Goal: Task Accomplishment & Management: Complete application form

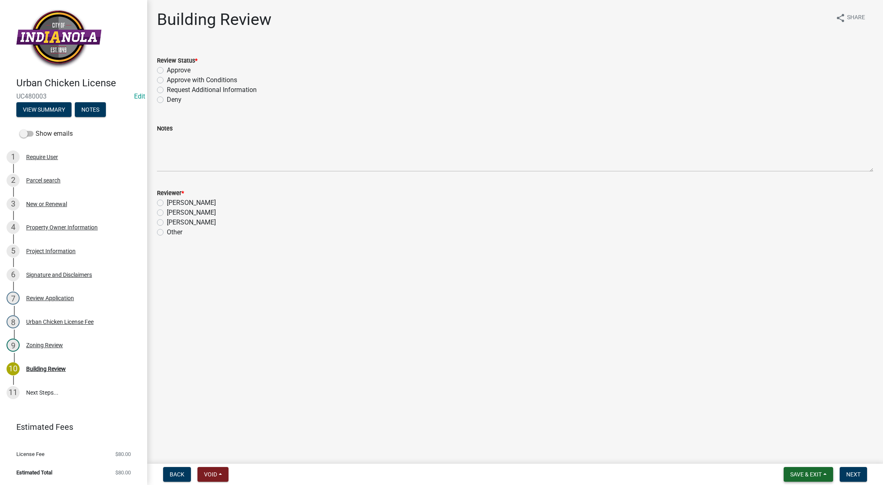
click at [815, 469] on button "Save & Exit" at bounding box center [808, 474] width 49 height 15
click at [802, 454] on button "Save & Exit" at bounding box center [800, 453] width 65 height 20
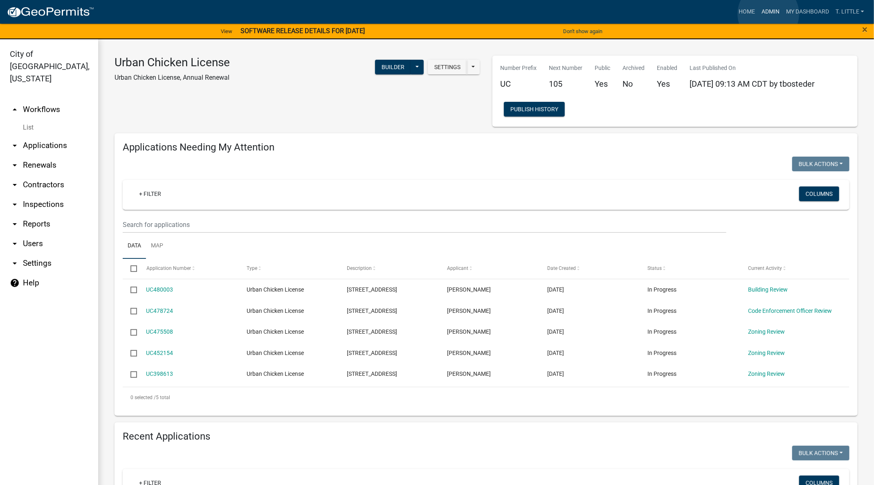
click at [768, 14] on link "Admin" at bounding box center [770, 12] width 25 height 16
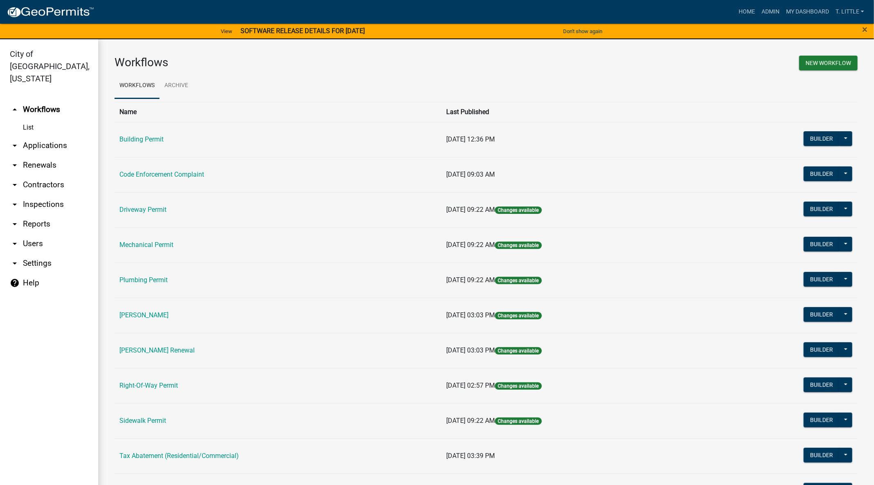
click at [150, 139] on link "Building Permit" at bounding box center [141, 139] width 44 height 8
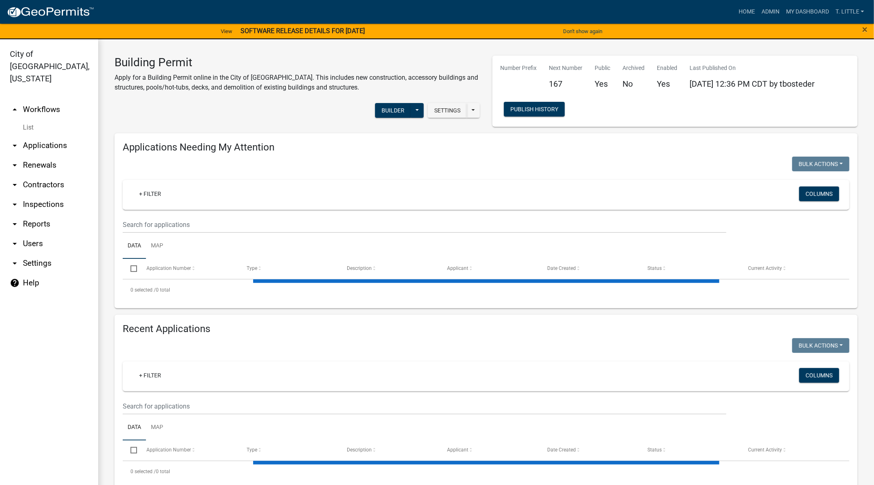
select select "3: 100"
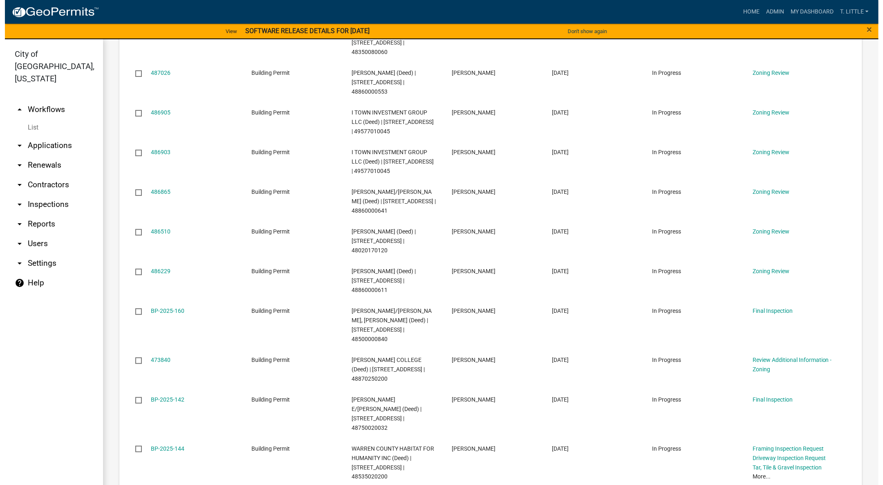
scroll to position [307, 0]
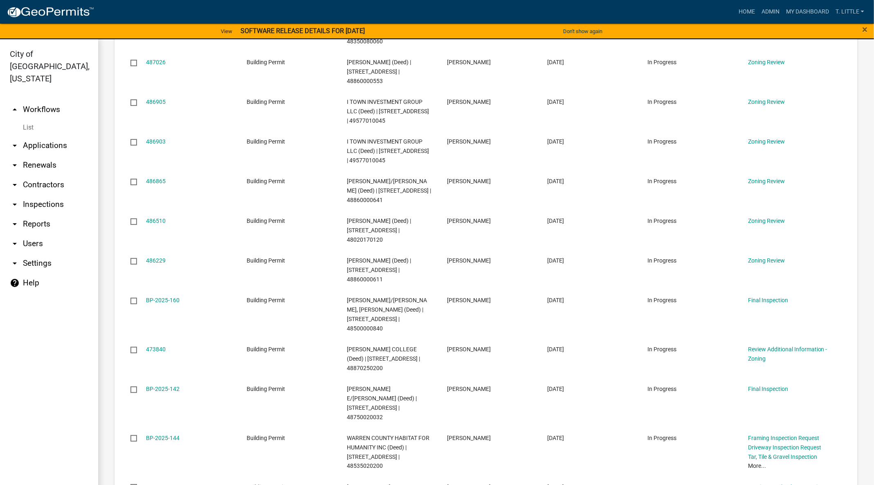
click at [159, 257] on link "486229" at bounding box center [156, 260] width 20 height 7
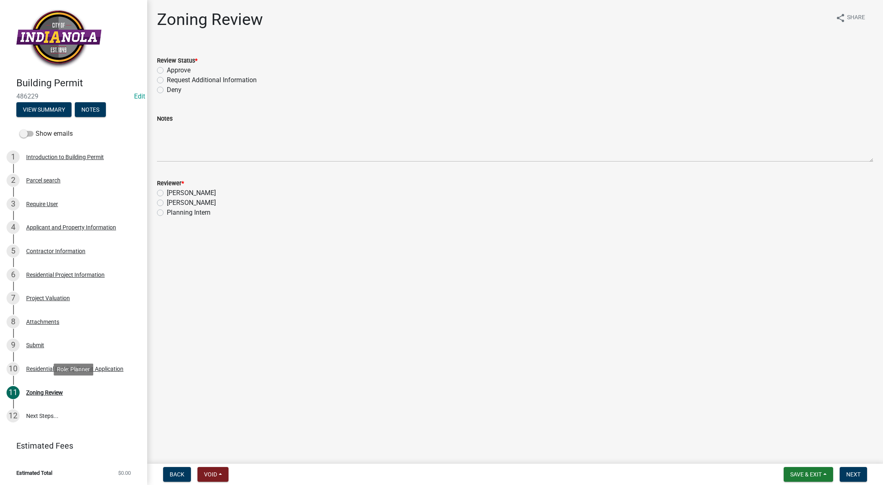
click at [35, 391] on div "Zoning Review" at bounding box center [44, 393] width 37 height 6
click at [45, 313] on link "8 Attachments" at bounding box center [73, 322] width 147 height 24
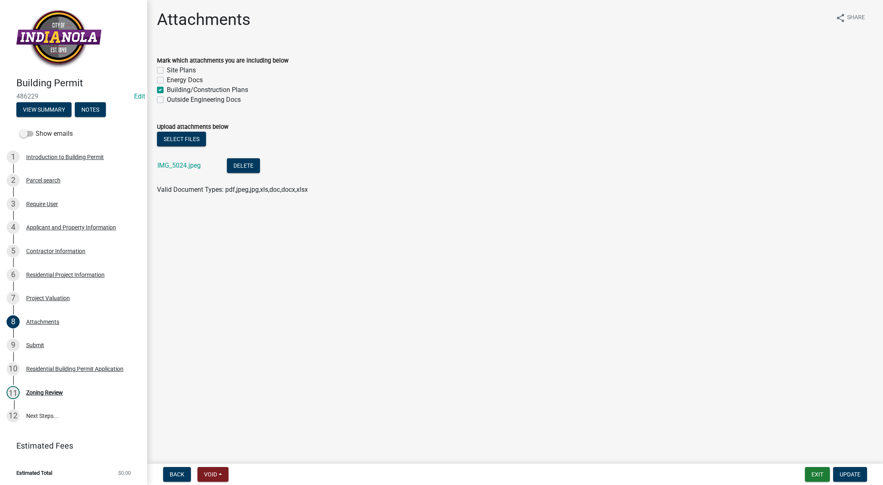
click at [174, 162] on link "IMG_5024.jpeg" at bounding box center [178, 166] width 43 height 8
click at [39, 393] on div "Zoning Review" at bounding box center [44, 393] width 37 height 6
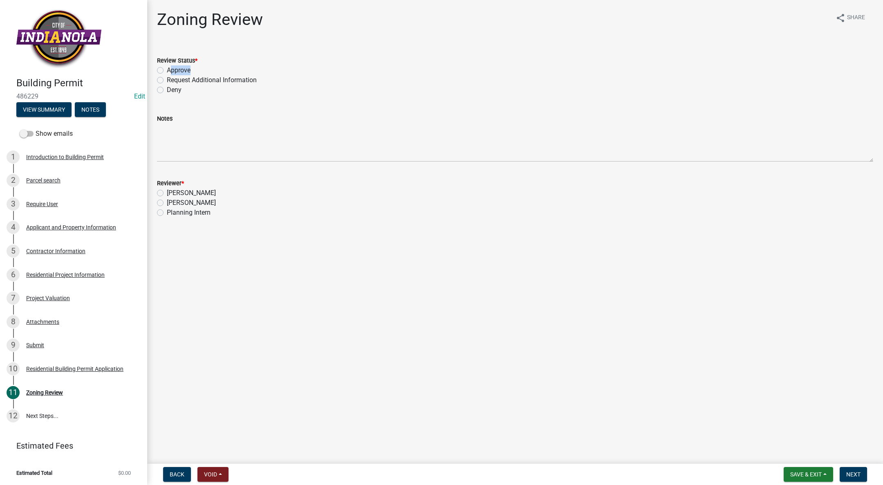
click at [163, 75] on div "Review Status * Approve Request Additional Information Deny" at bounding box center [515, 75] width 716 height 39
click at [167, 69] on label "Approve" at bounding box center [179, 70] width 24 height 10
click at [167, 69] on input "Approve" at bounding box center [169, 67] width 5 height 5
radio input "true"
click at [167, 204] on label "Tim Little" at bounding box center [191, 203] width 49 height 10
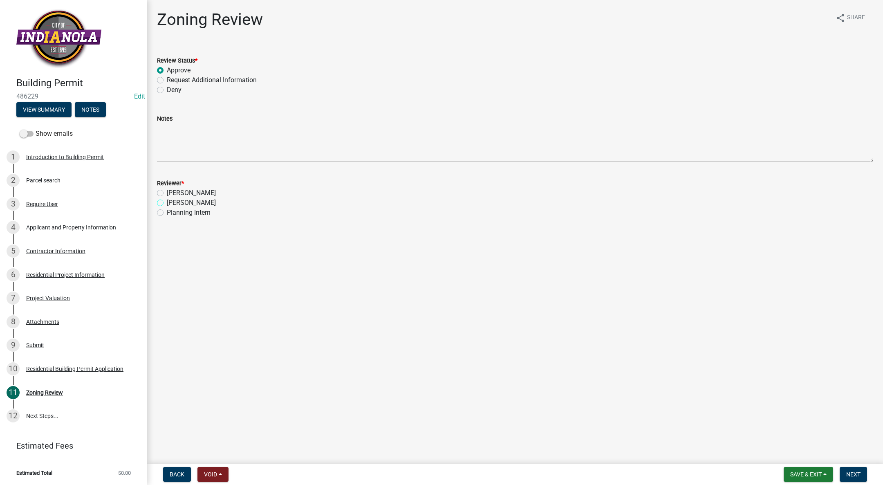
click at [167, 203] on input "Tim Little" at bounding box center [169, 200] width 5 height 5
radio input "true"
click at [851, 471] on span "Next" at bounding box center [854, 474] width 14 height 7
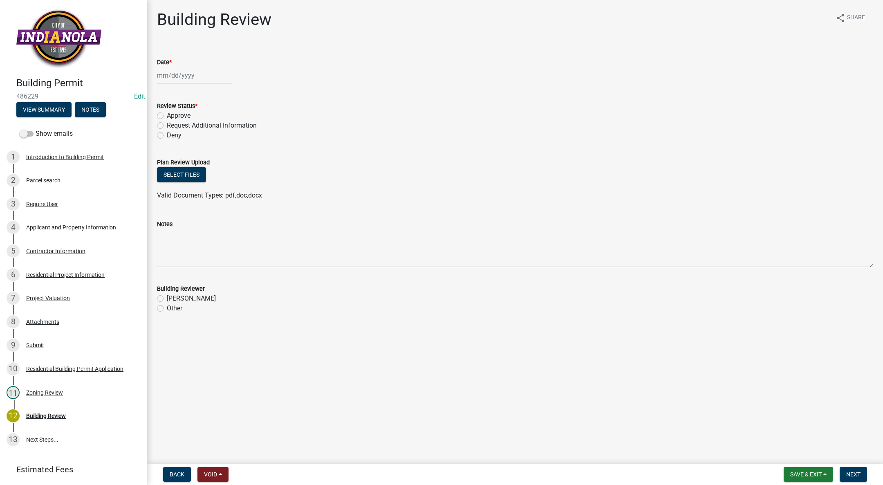
select select "10"
select select "2025"
click at [168, 76] on div "Jan Feb Mar Apr May Jun Jul Aug Sep Oct Nov Dec 1525 1526 1527 1528 1529 1530 1…" at bounding box center [194, 75] width 75 height 17
click at [177, 130] on div "7" at bounding box center [178, 132] width 13 height 13
type input "[DATE]"
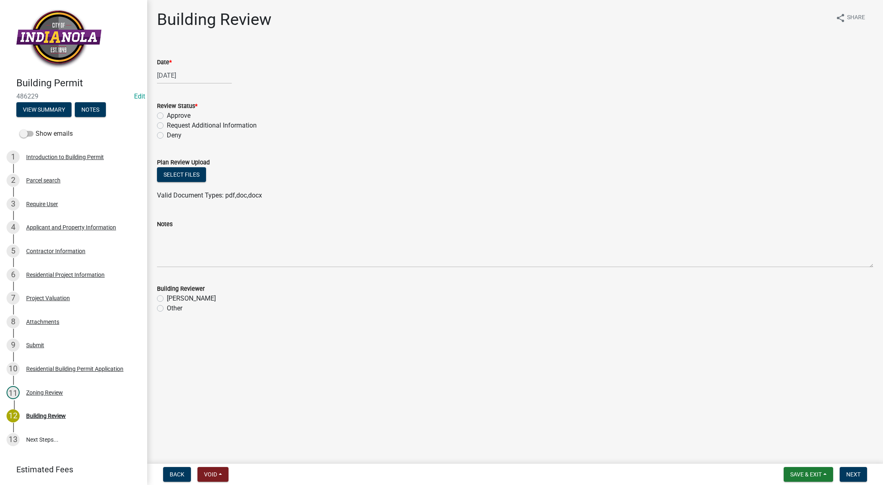
click at [167, 117] on label "Approve" at bounding box center [179, 116] width 24 height 10
click at [167, 116] on input "Approve" at bounding box center [169, 113] width 5 height 5
radio input "true"
click at [167, 296] on label "Tim Little" at bounding box center [191, 299] width 49 height 10
click at [167, 296] on input "Tim Little" at bounding box center [169, 296] width 5 height 5
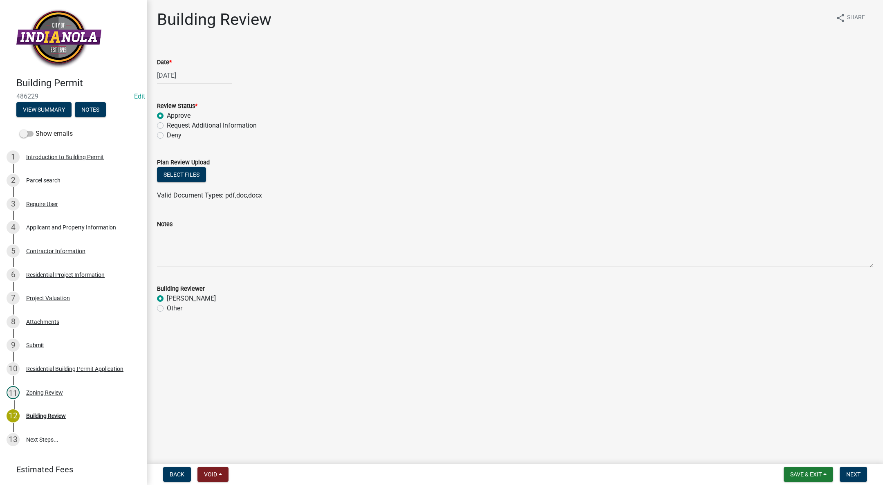
radio input "true"
click at [855, 475] on span "Next" at bounding box center [854, 474] width 14 height 7
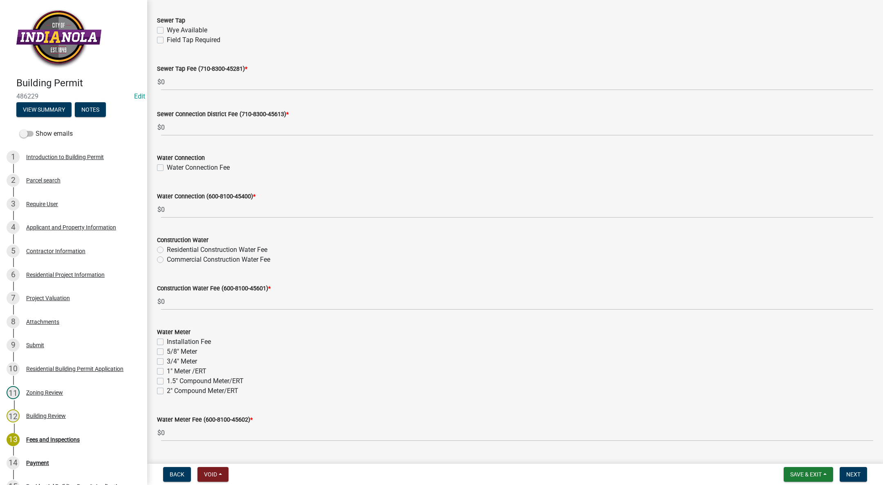
scroll to position [685, 0]
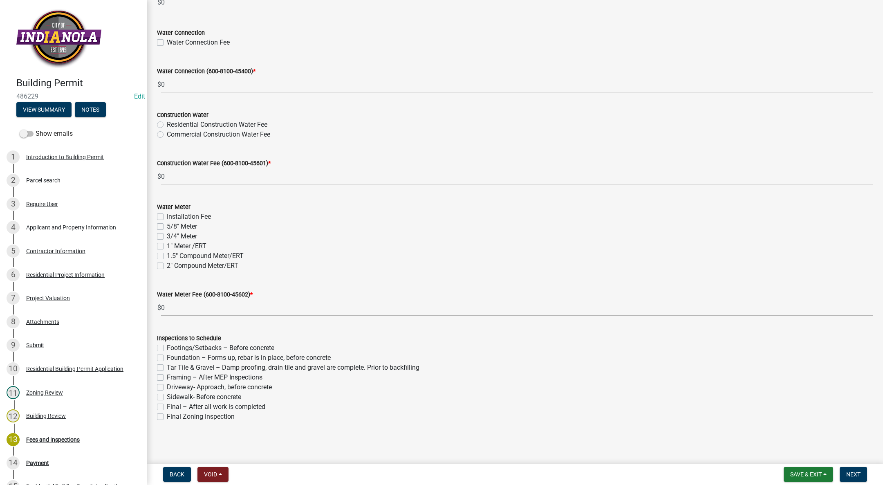
click at [167, 345] on label "Footings/Setbacks – Before concrete" at bounding box center [221, 348] width 108 height 10
click at [167, 345] on input "Footings/Setbacks – Before concrete" at bounding box center [169, 345] width 5 height 5
checkbox input "true"
checkbox input "false"
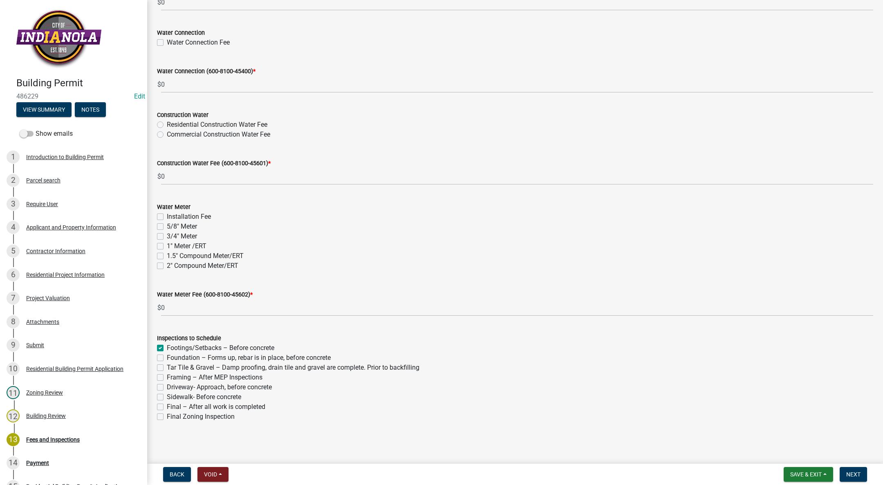
checkbox input "false"
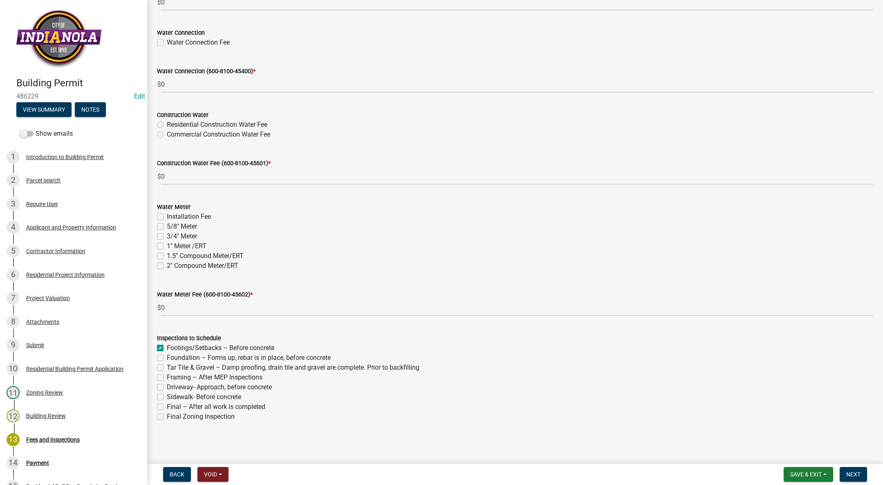
click at [167, 409] on label "Final – After all work is completed" at bounding box center [216, 407] width 99 height 10
click at [167, 407] on input "Final – After all work is completed" at bounding box center [169, 404] width 5 height 5
checkbox input "true"
checkbox input "false"
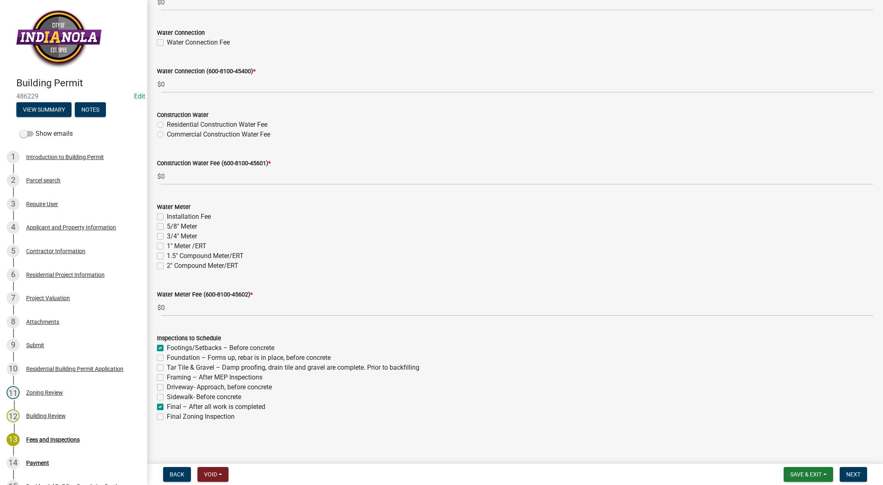
checkbox input "false"
checkbox input "true"
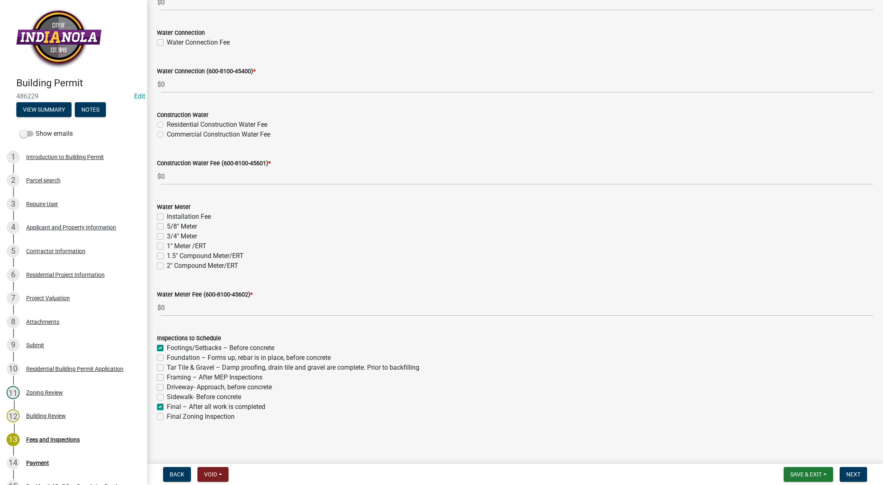
checkbox input "false"
click at [856, 470] on button "Next" at bounding box center [853, 474] width 27 height 15
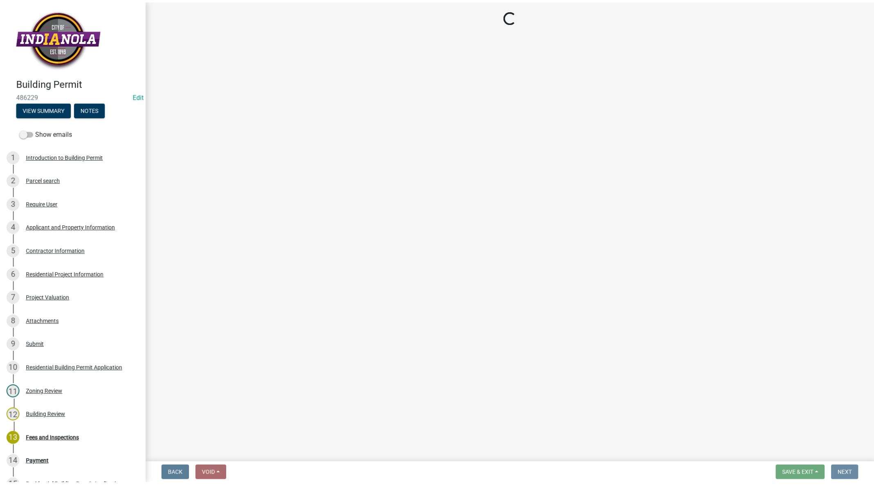
scroll to position [0, 0]
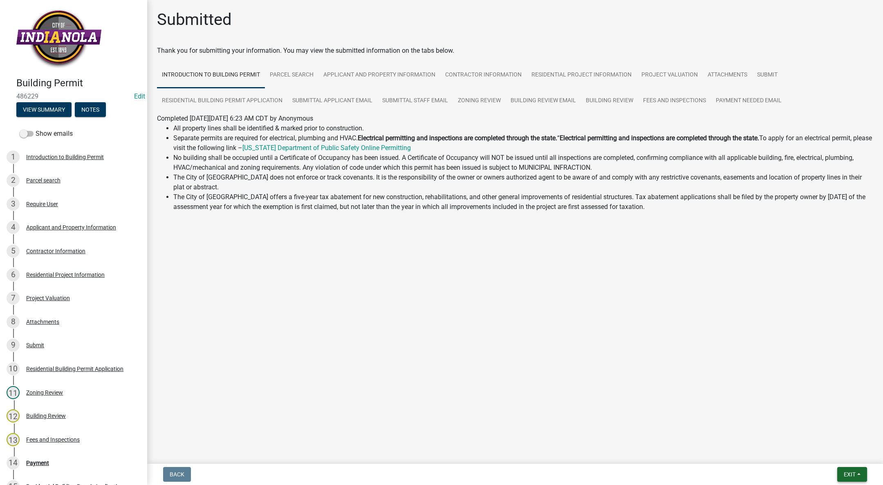
click at [857, 472] on button "Exit" at bounding box center [853, 474] width 30 height 15
click at [835, 454] on button "Save & Exit" at bounding box center [834, 453] width 65 height 20
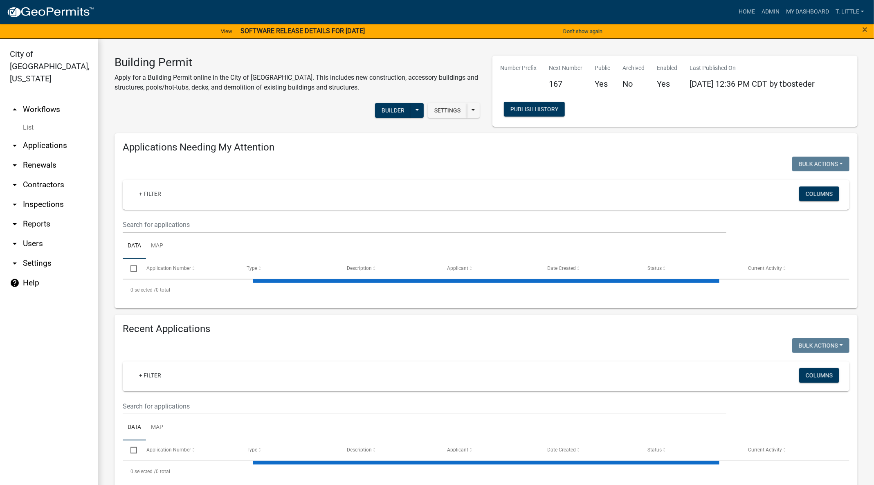
select select "3: 100"
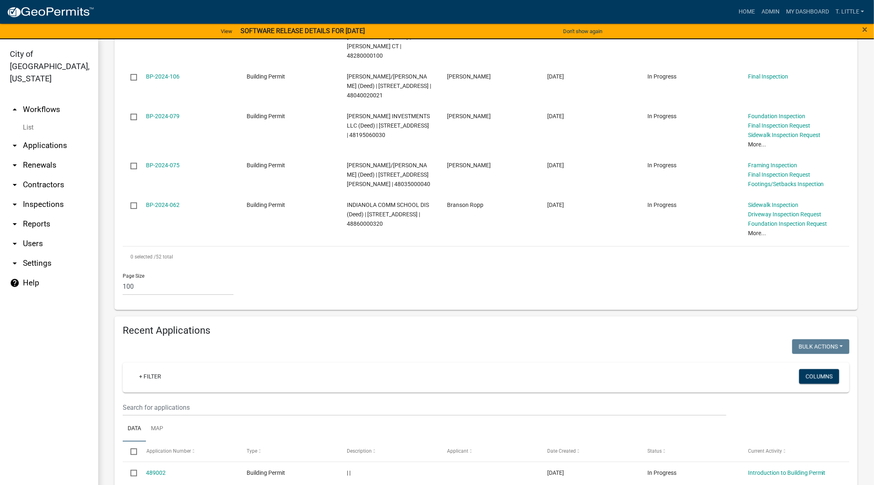
scroll to position [2515, 0]
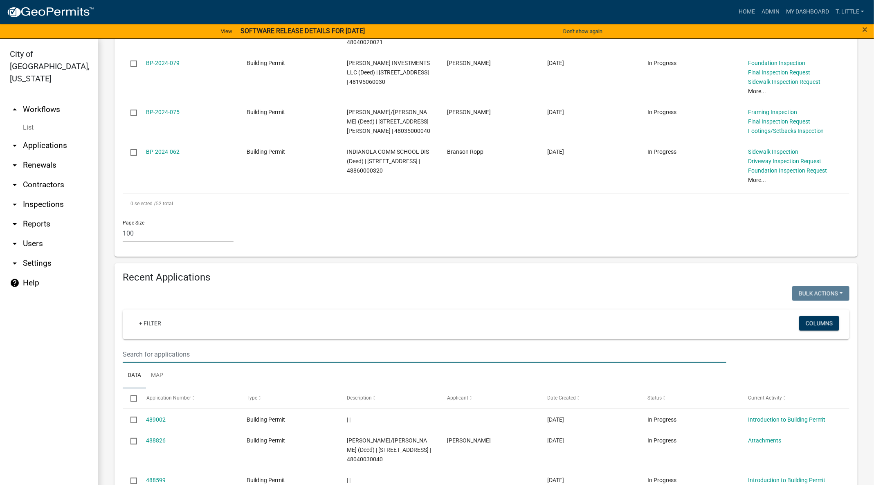
click at [373, 346] on input "text" at bounding box center [425, 354] width 604 height 17
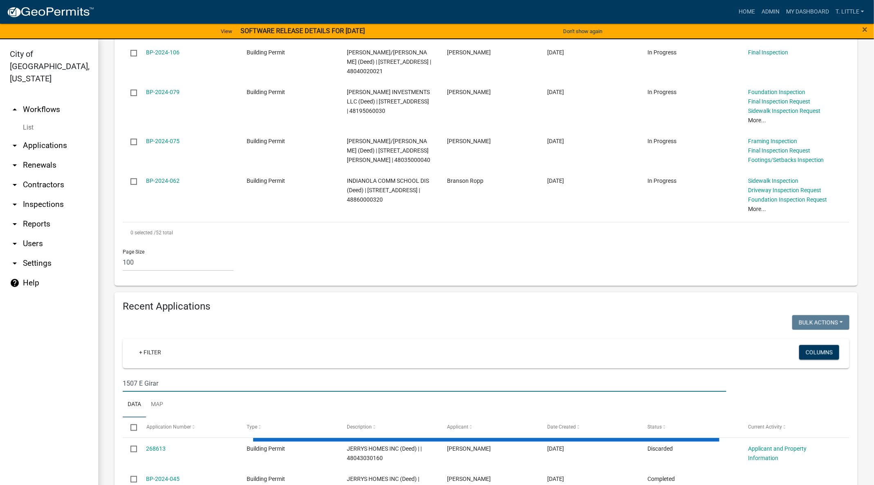
scroll to position [2425, 0]
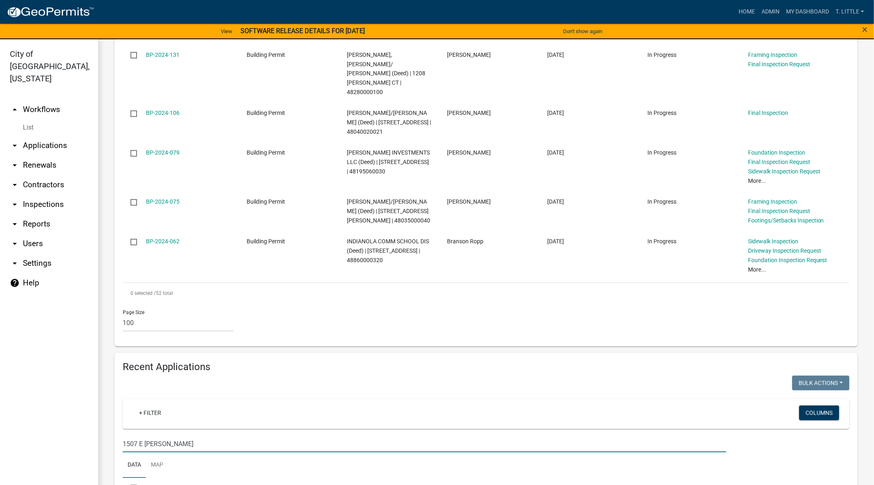
type input "1507 E Girard"
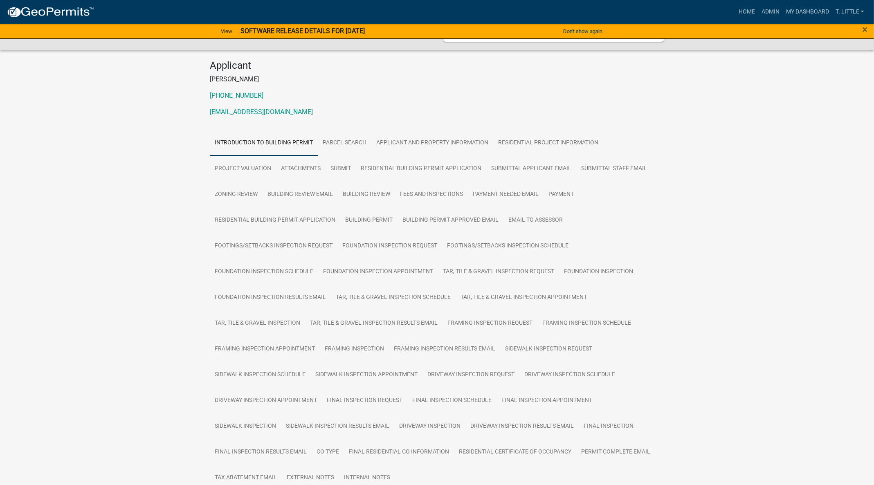
scroll to position [61, 0]
click at [247, 169] on link "Project Valuation" at bounding box center [243, 171] width 66 height 26
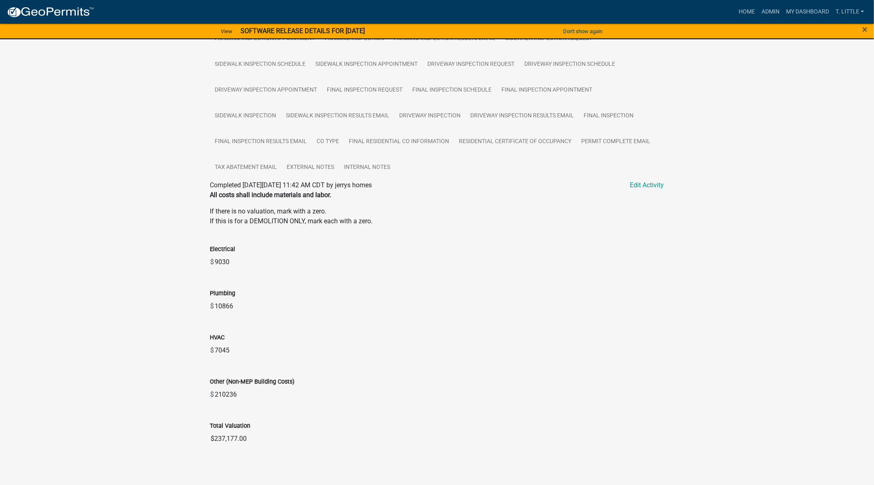
scroll to position [375, 0]
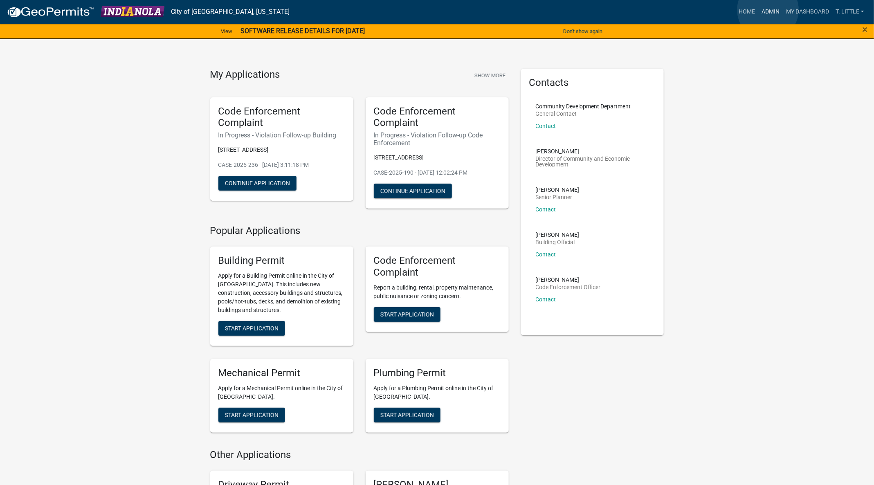
click at [768, 9] on link "Admin" at bounding box center [770, 12] width 25 height 16
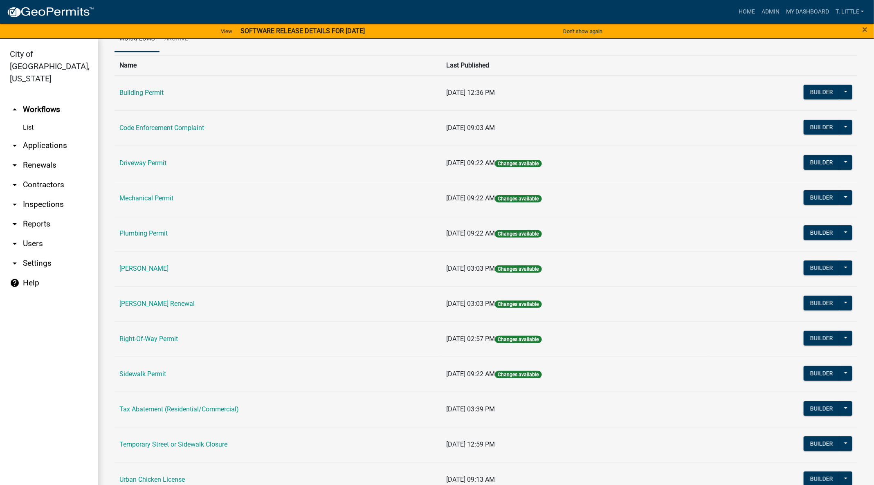
scroll to position [70, 0]
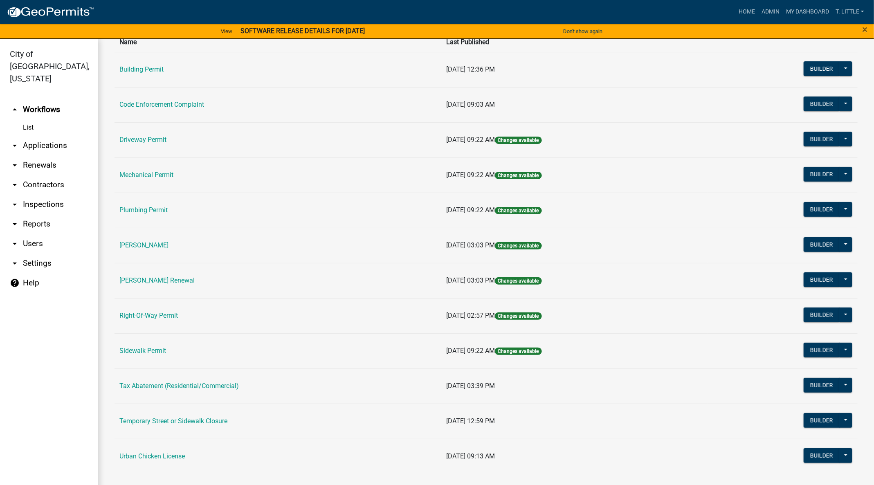
click at [156, 383] on link "Tax Abatement (Residential/Commercial)" at bounding box center [178, 386] width 119 height 8
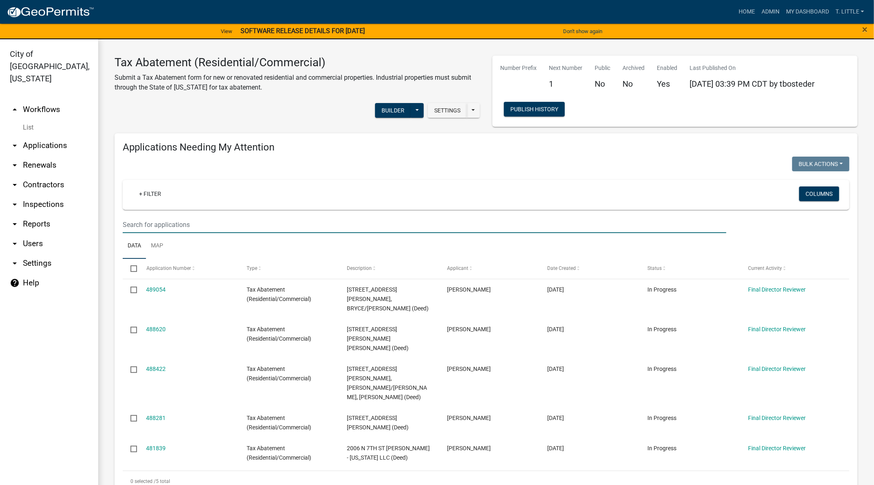
click at [250, 228] on input "text" at bounding box center [425, 224] width 604 height 17
click at [220, 438] on datatable-body-cell "481839" at bounding box center [188, 453] width 100 height 30
click at [158, 287] on link "489054" at bounding box center [156, 289] width 20 height 7
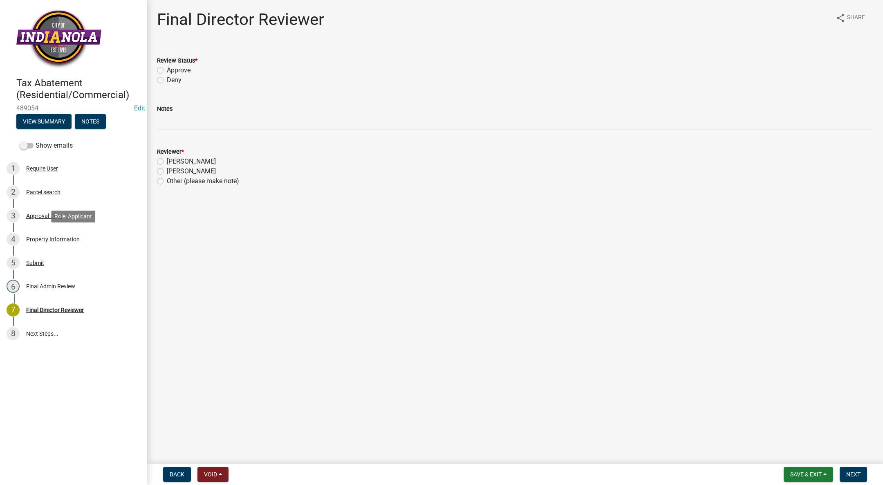
click at [61, 240] on div "Property Information" at bounding box center [53, 239] width 54 height 6
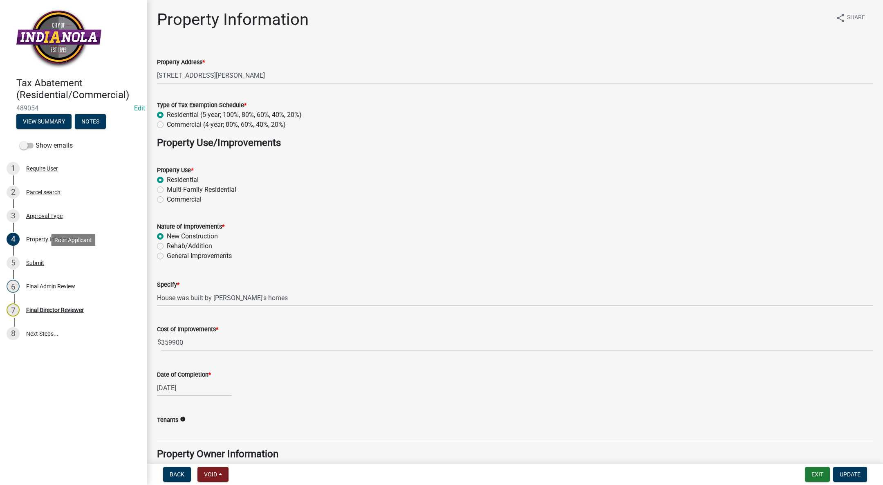
click at [48, 258] on div "5 Submit" at bounding box center [71, 262] width 128 height 13
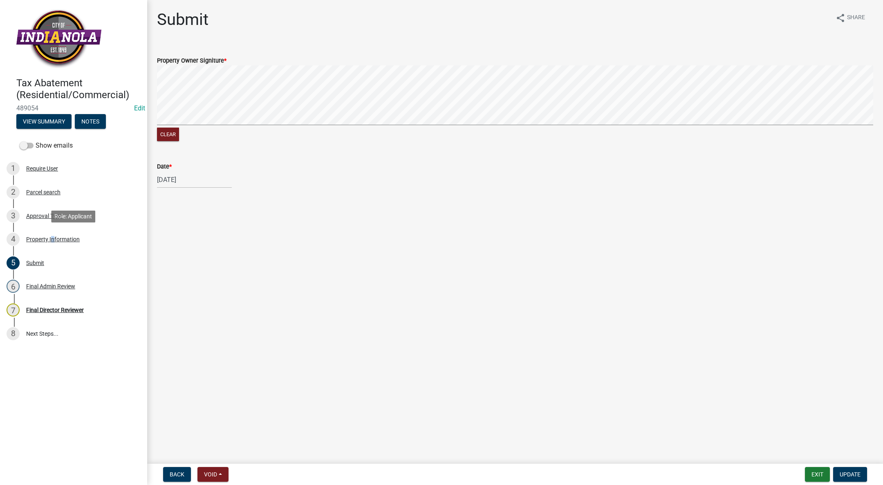
click at [50, 245] on div "4 Property Information" at bounding box center [71, 239] width 128 height 13
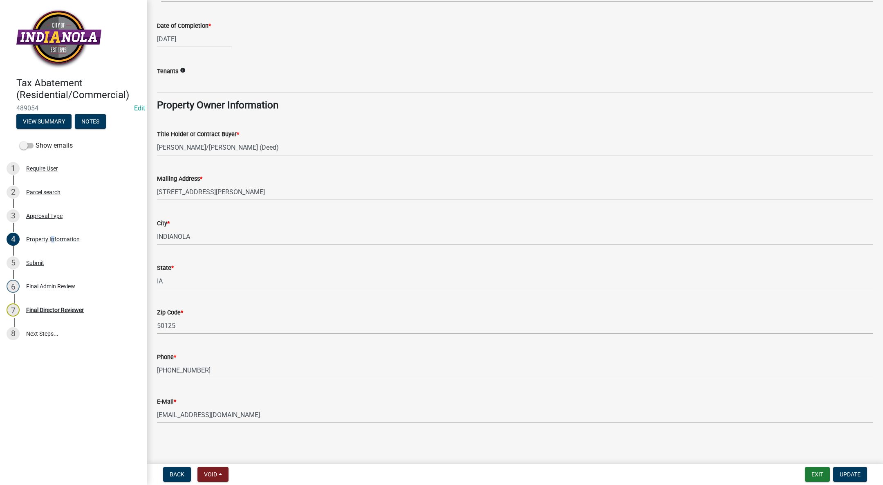
scroll to position [350, 0]
click at [47, 213] on div "Approval Type" at bounding box center [44, 216] width 36 height 6
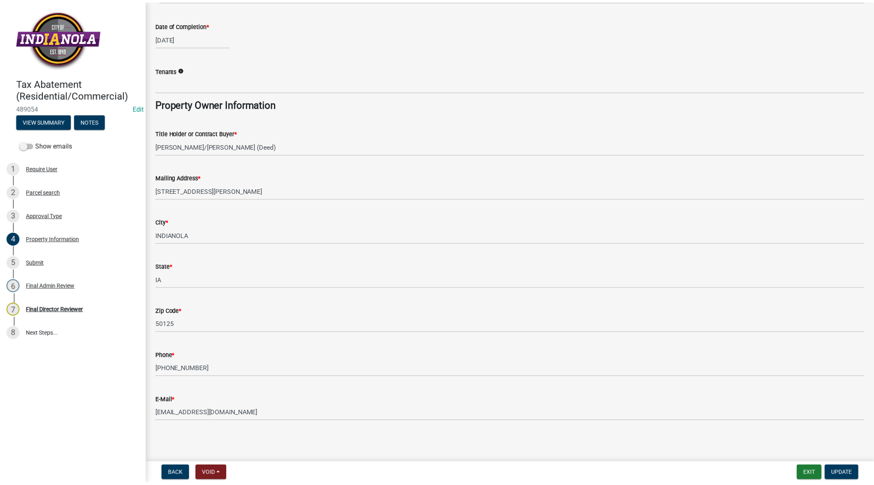
scroll to position [0, 0]
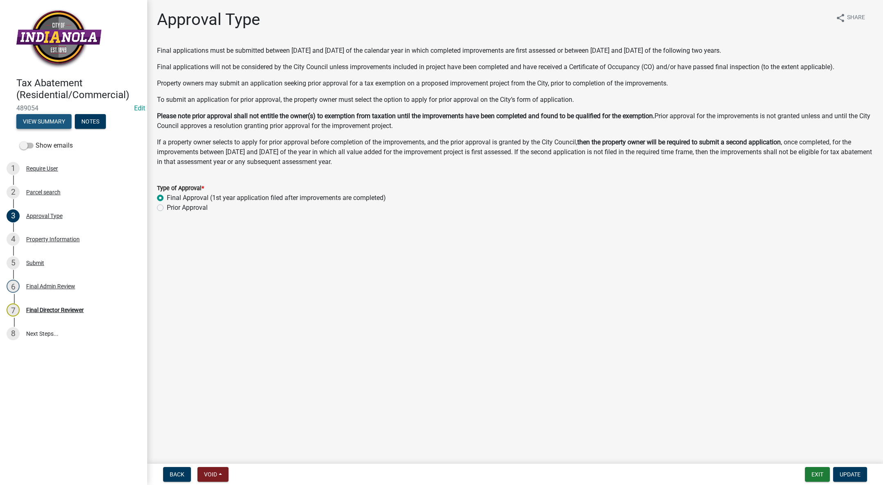
click at [49, 124] on button "View Summary" at bounding box center [43, 121] width 55 height 15
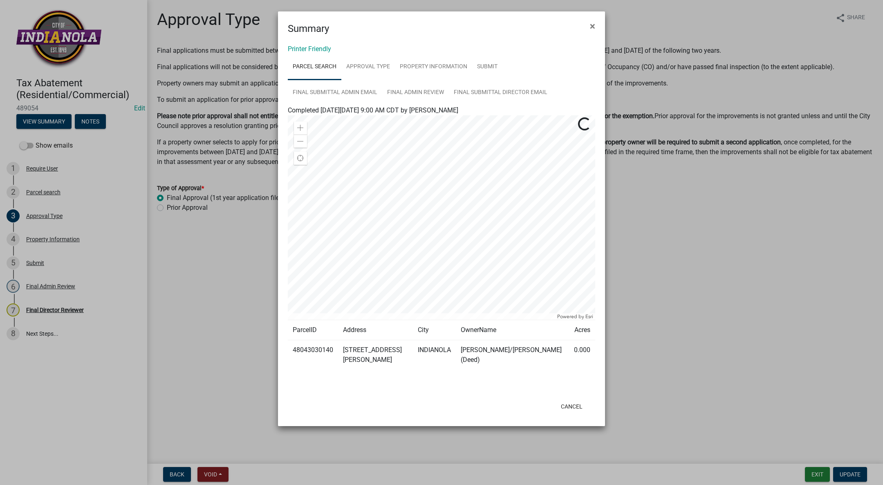
click at [322, 69] on link "Parcel search" at bounding box center [315, 67] width 54 height 26
click at [356, 66] on link "Approval Type" at bounding box center [368, 67] width 54 height 26
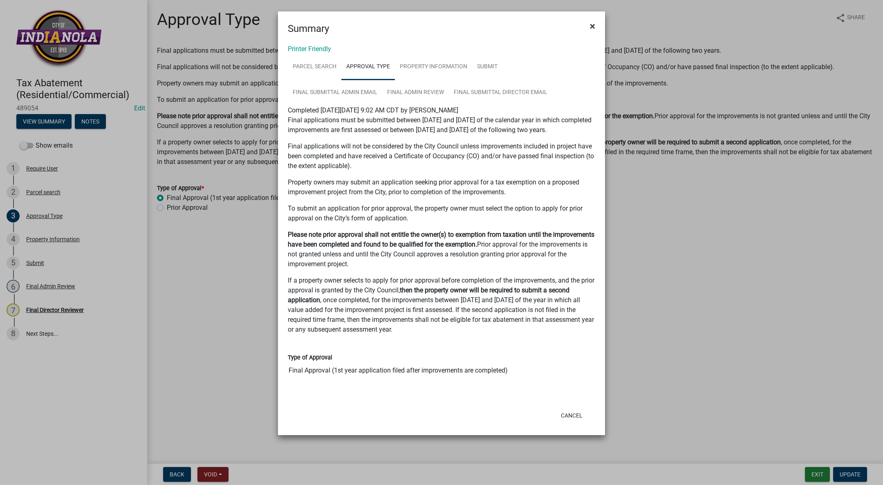
click at [592, 24] on span "×" at bounding box center [592, 25] width 5 height 11
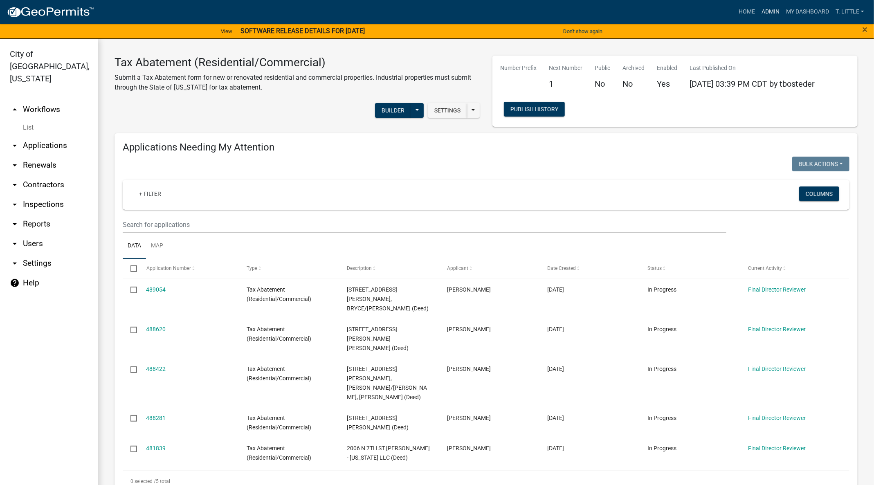
click at [762, 13] on link "Admin" at bounding box center [770, 12] width 25 height 16
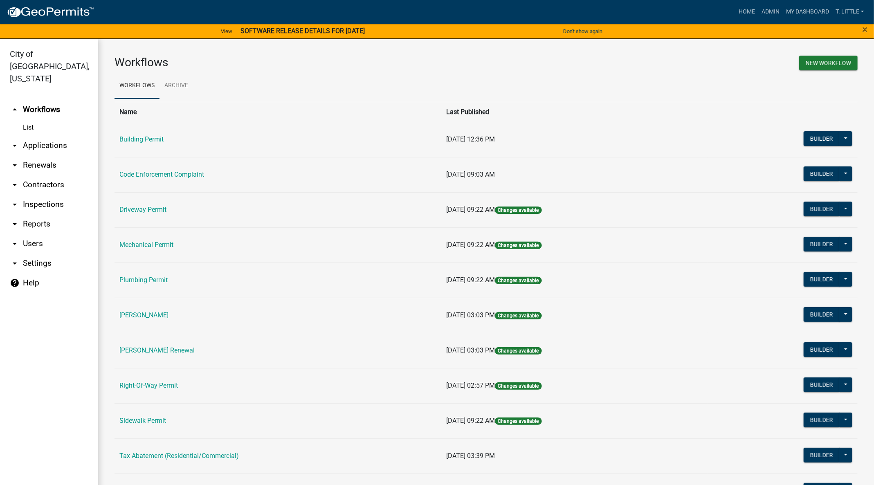
click at [138, 135] on link "Building Permit" at bounding box center [141, 139] width 44 height 8
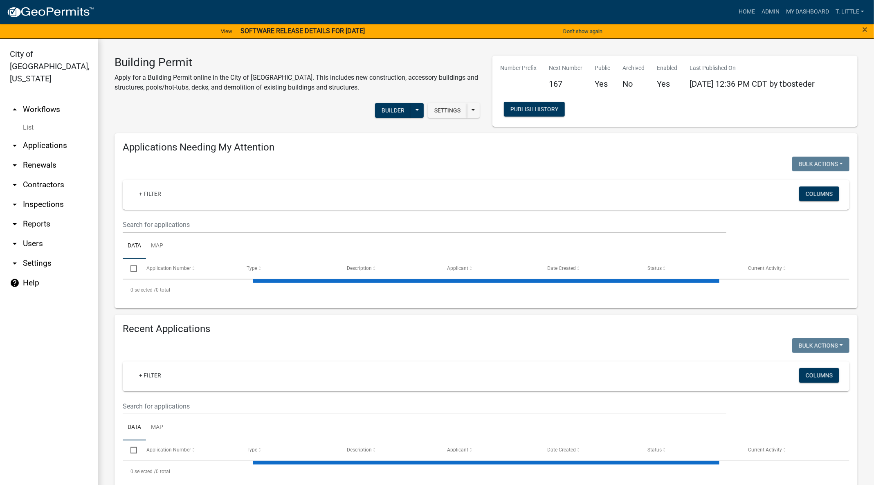
select select "3: 100"
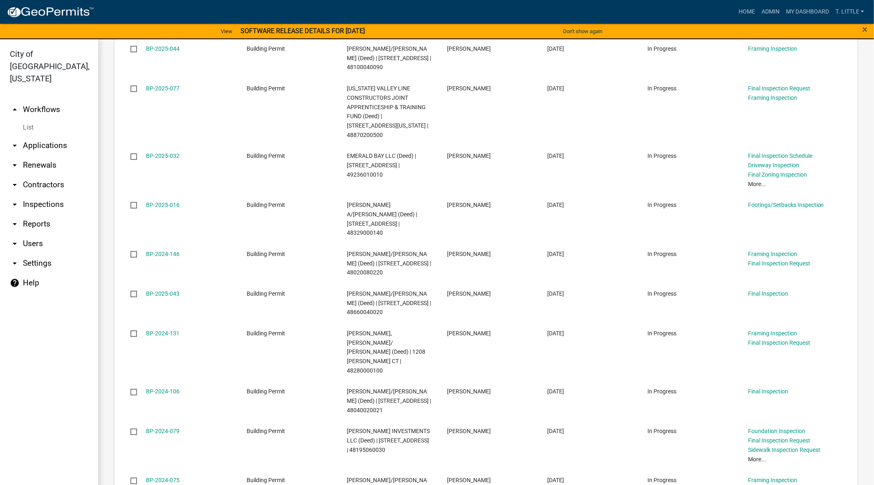
scroll to position [2454, 0]
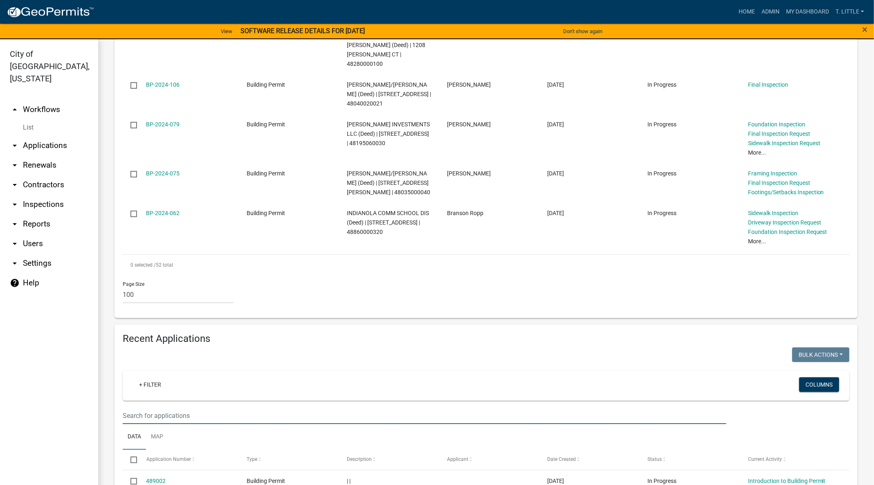
click at [225, 407] on input "text" at bounding box center [425, 415] width 604 height 17
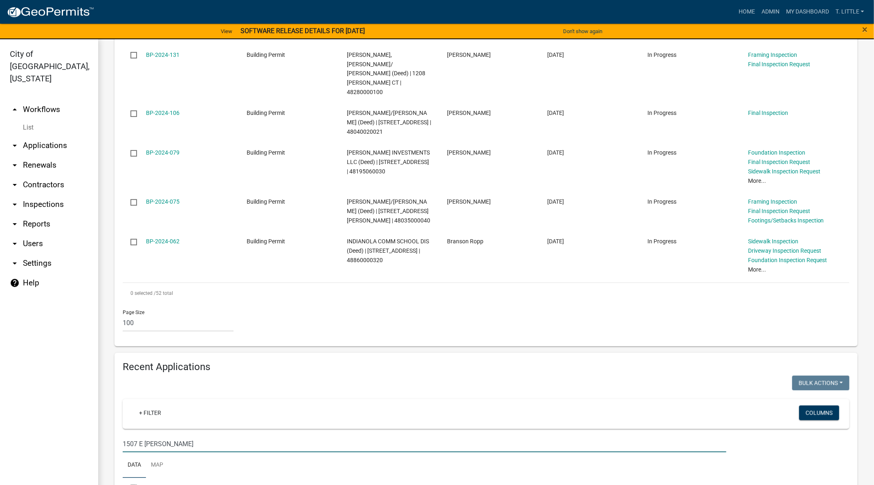
type input "1507 E Girard"
click at [692, 283] on div "0 selected / 52 total" at bounding box center [486, 293] width 727 height 20
click at [778, 9] on link "Admin" at bounding box center [770, 12] width 25 height 16
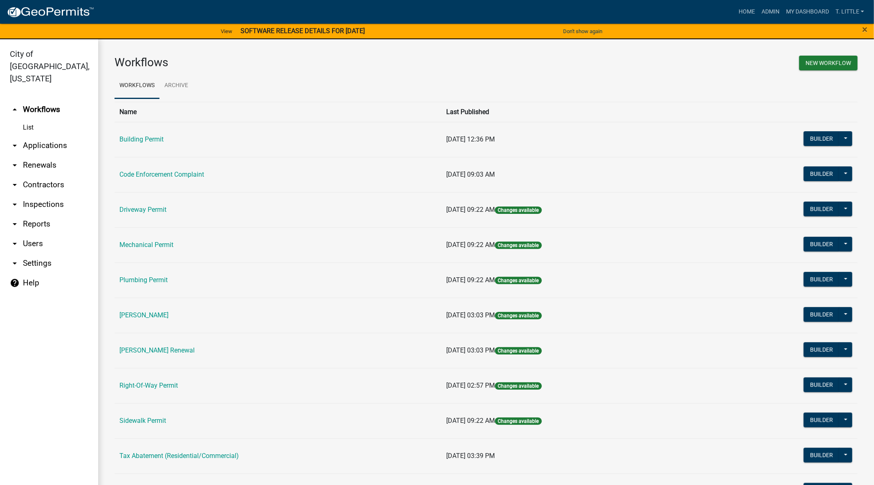
click at [159, 456] on link "Tax Abatement (Residential/Commercial)" at bounding box center [178, 456] width 119 height 8
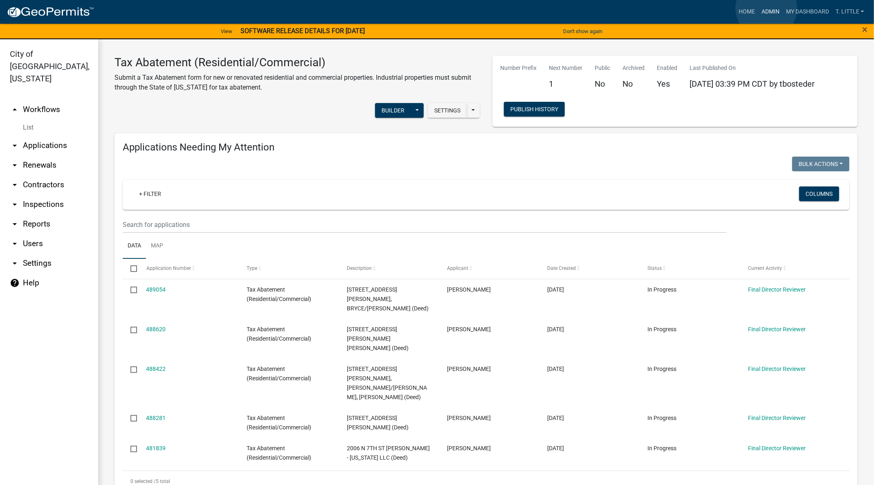
click at [766, 9] on link "Admin" at bounding box center [770, 12] width 25 height 16
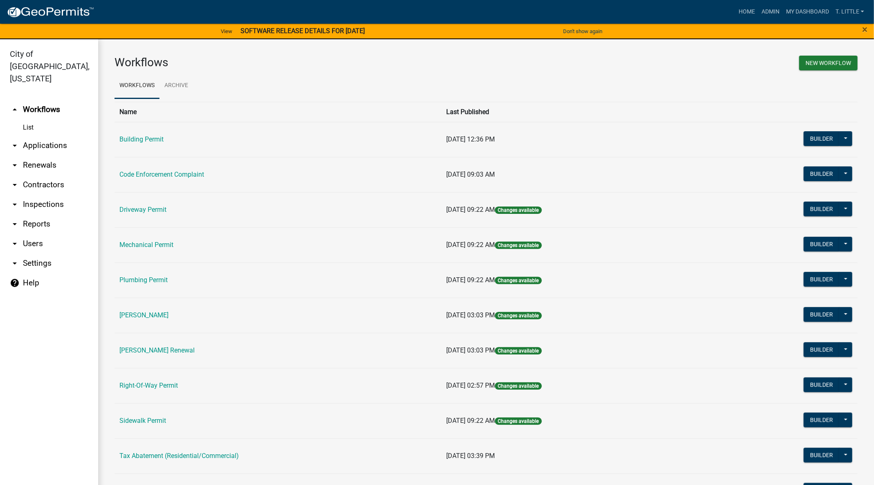
click at [138, 140] on link "Building Permit" at bounding box center [141, 139] width 44 height 8
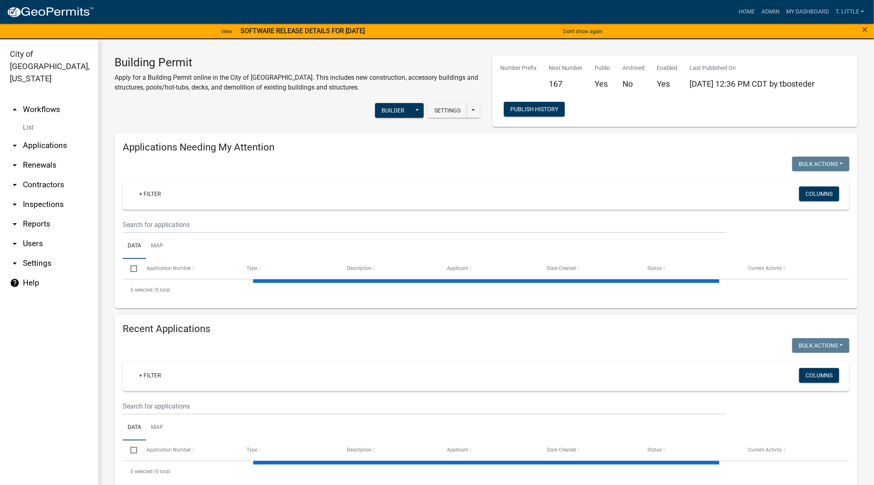
select select "3: 100"
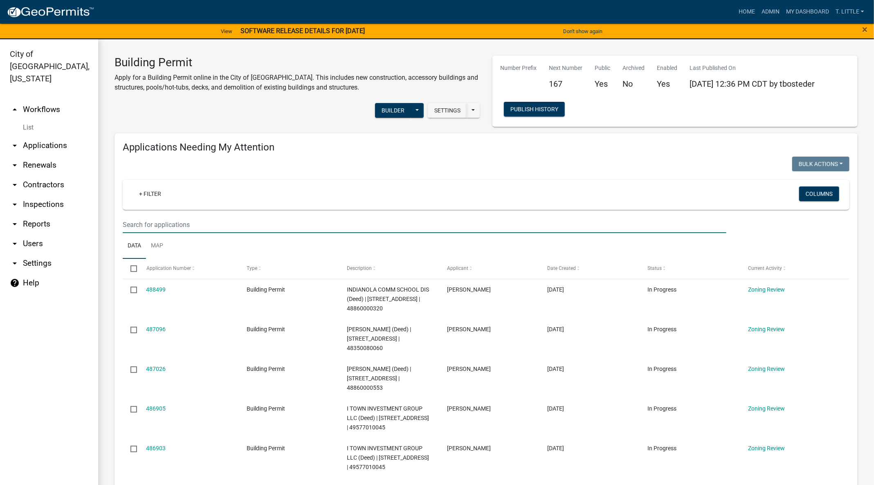
click at [269, 222] on input "text" at bounding box center [425, 224] width 604 height 17
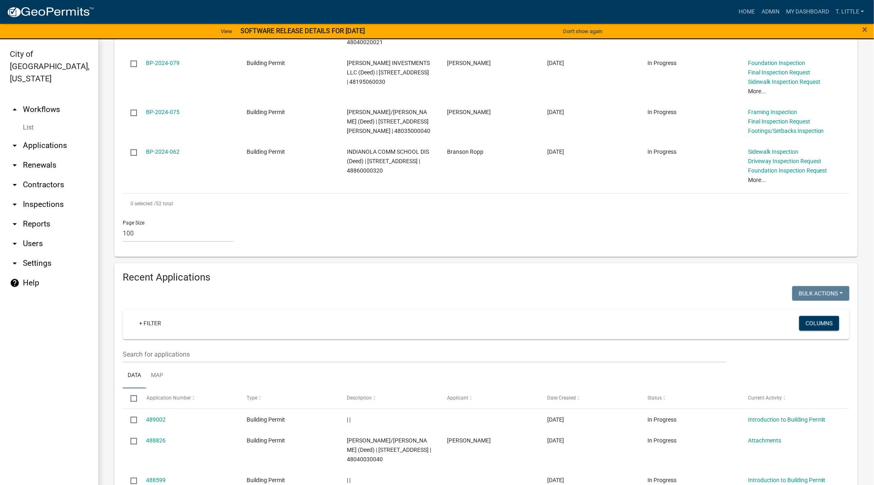
scroll to position [2576, 0]
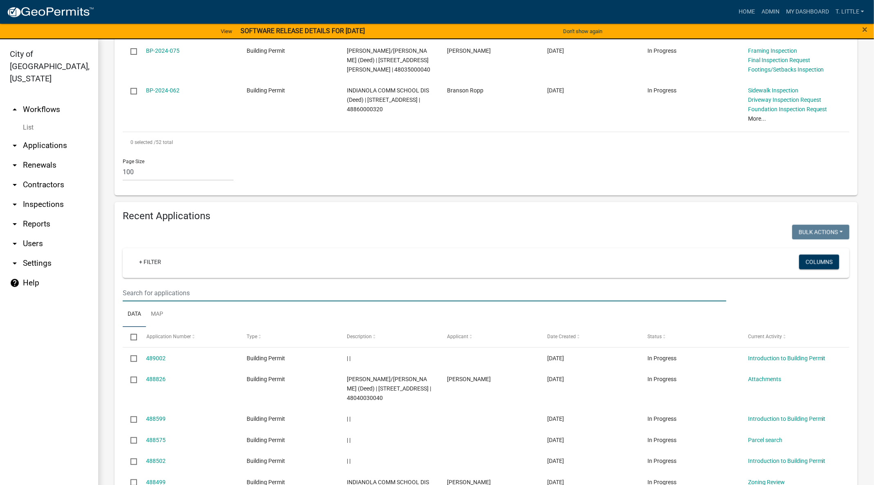
click at [312, 285] on input "text" at bounding box center [425, 293] width 604 height 17
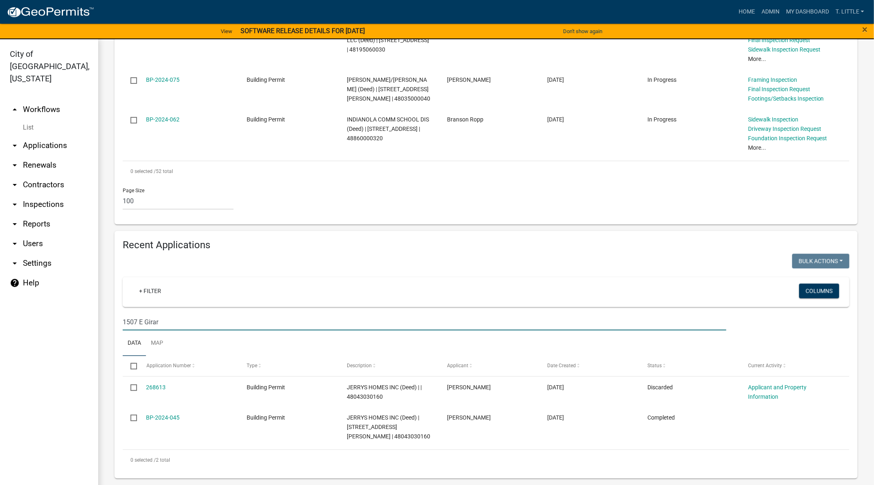
scroll to position [2425, 0]
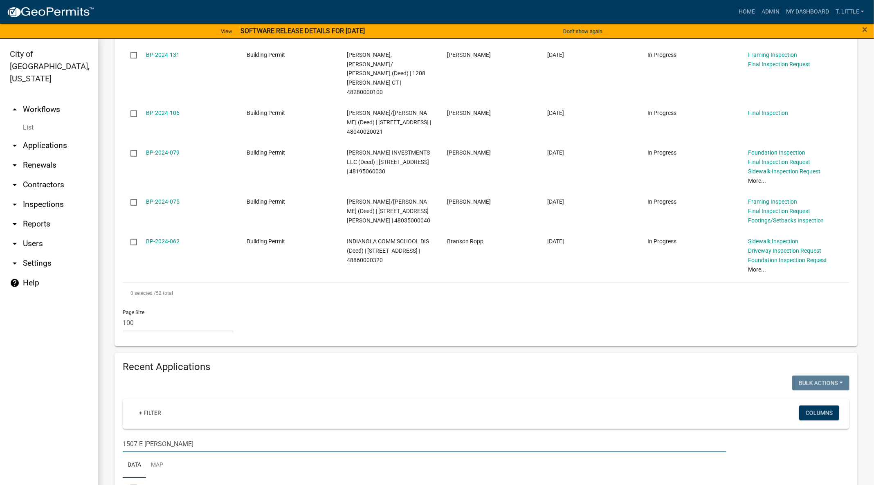
type input "1507 E Girard"
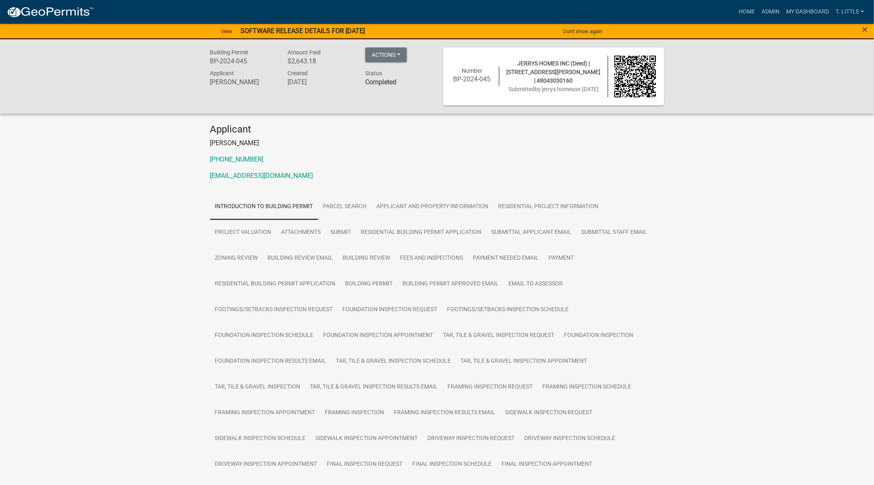
scroll to position [238, 0]
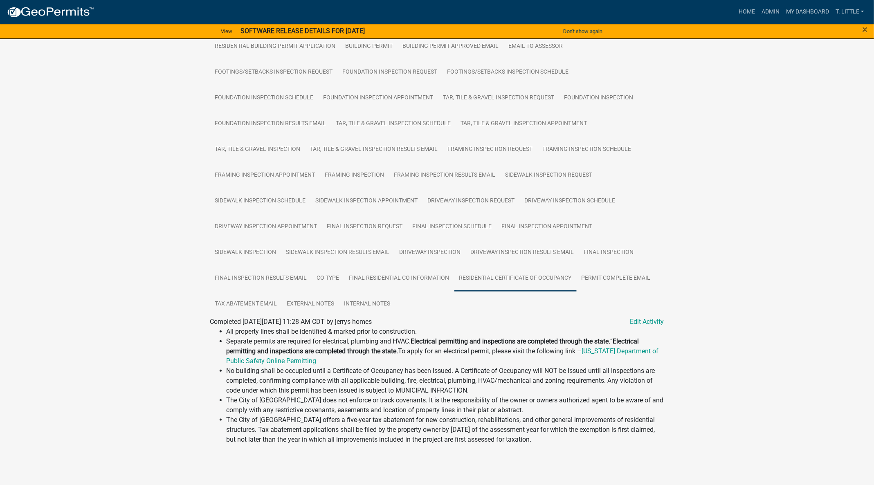
click at [543, 275] on link "Residential Certificate of Occupancy" at bounding box center [515, 278] width 122 height 26
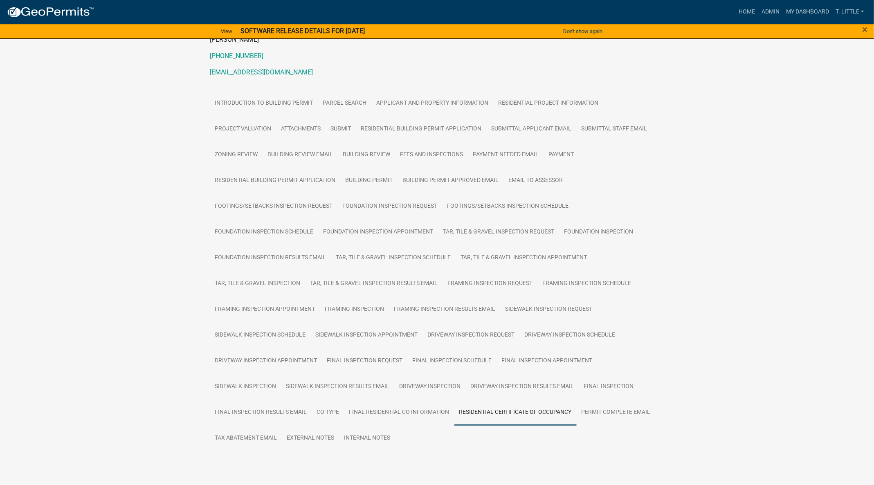
scroll to position [123, 0]
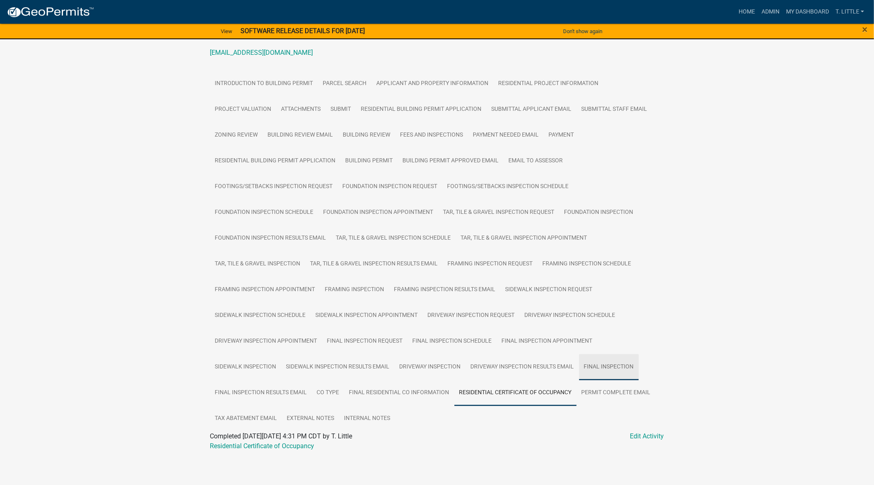
click at [602, 363] on link "Final Inspection" at bounding box center [609, 367] width 60 height 26
click at [737, 144] on div "Building Permit BP-2024-045 Amount Paid $2,643.18 Actions View receipt Printer …" at bounding box center [437, 313] width 874 height 795
click at [764, 12] on link "Admin" at bounding box center [770, 12] width 25 height 16
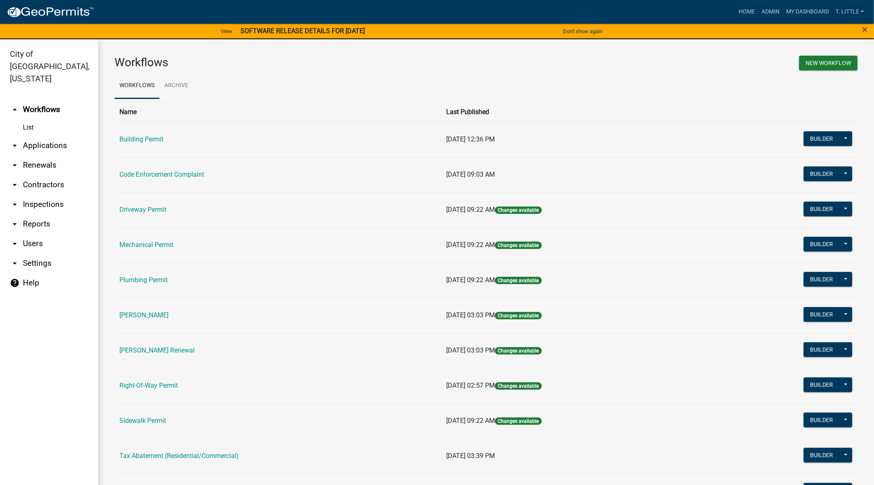
click at [187, 450] on td "Tax Abatement (Residential/Commercial)" at bounding box center [278, 455] width 327 height 35
click at [149, 452] on link "Tax Abatement (Residential/Commercial)" at bounding box center [178, 456] width 119 height 8
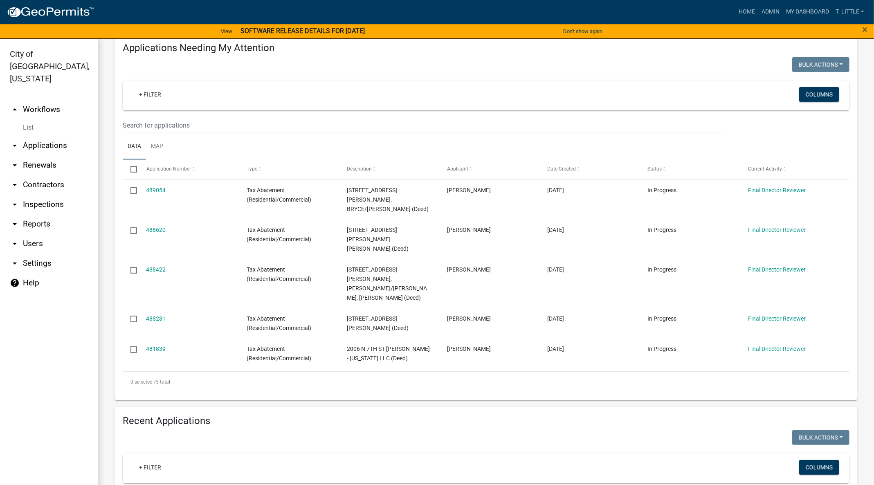
scroll to position [123, 0]
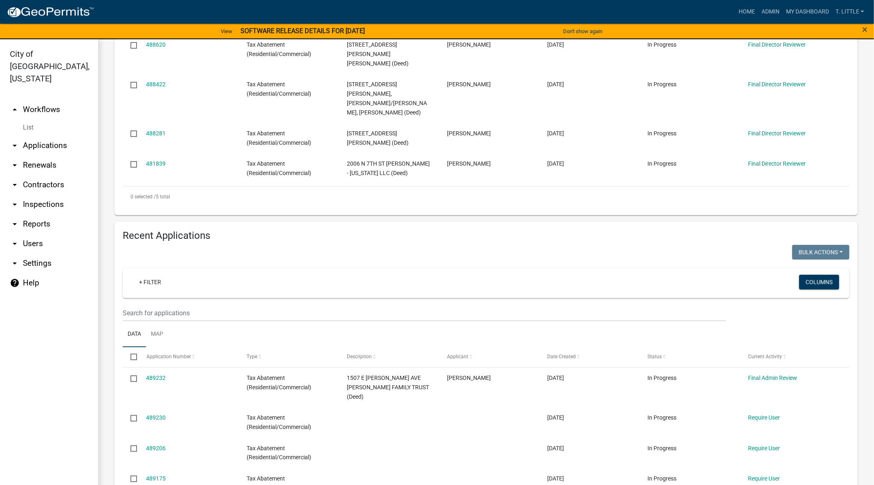
scroll to position [307, 0]
